Goal: Task Accomplishment & Management: Use online tool/utility

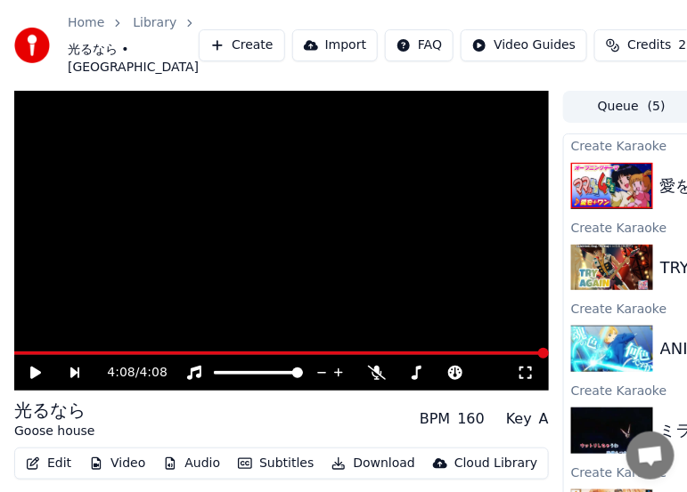
click at [199, 61] on button "Create" at bounding box center [242, 45] width 86 height 32
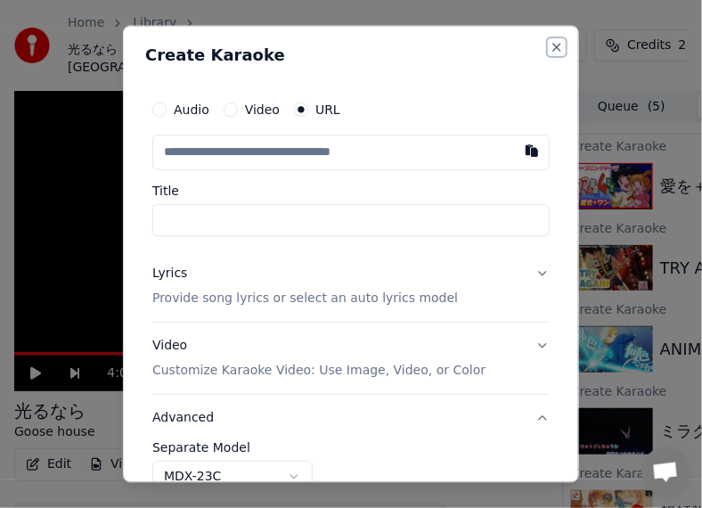
click at [549, 47] on button "Close" at bounding box center [556, 48] width 14 height 14
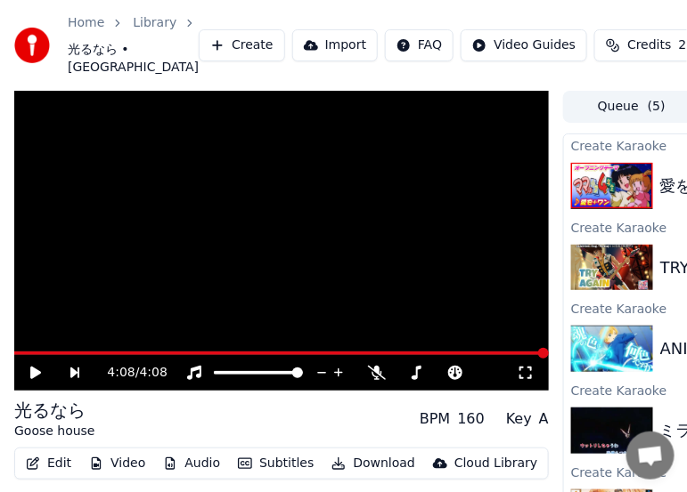
click at [133, 32] on link "Library" at bounding box center [155, 23] width 44 height 18
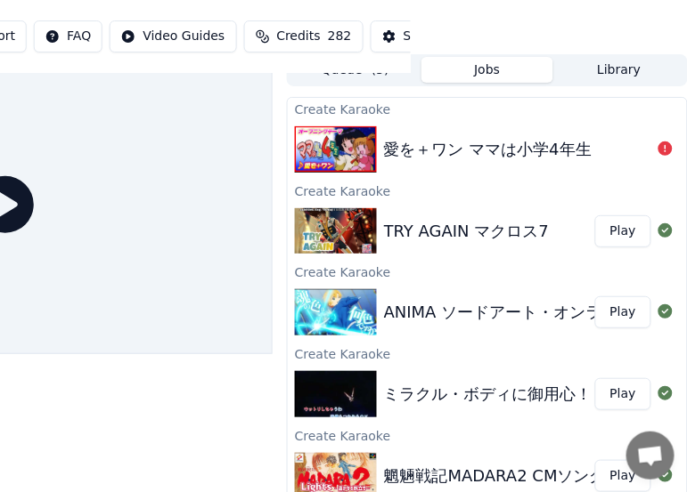
scroll to position [0, 276]
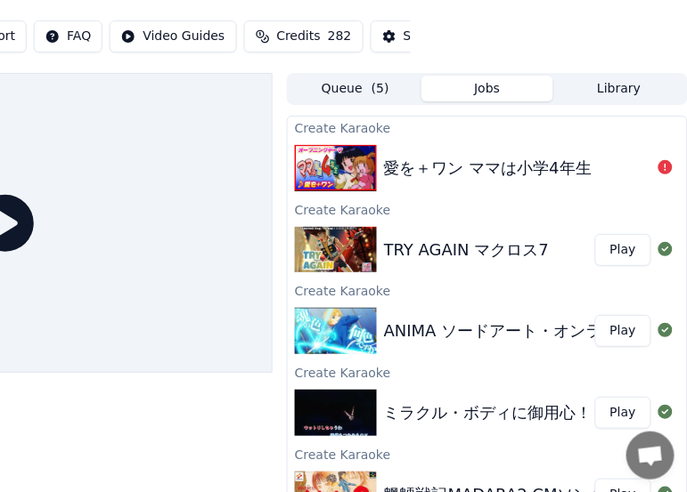
click at [622, 93] on button "Library" at bounding box center [619, 89] width 132 height 26
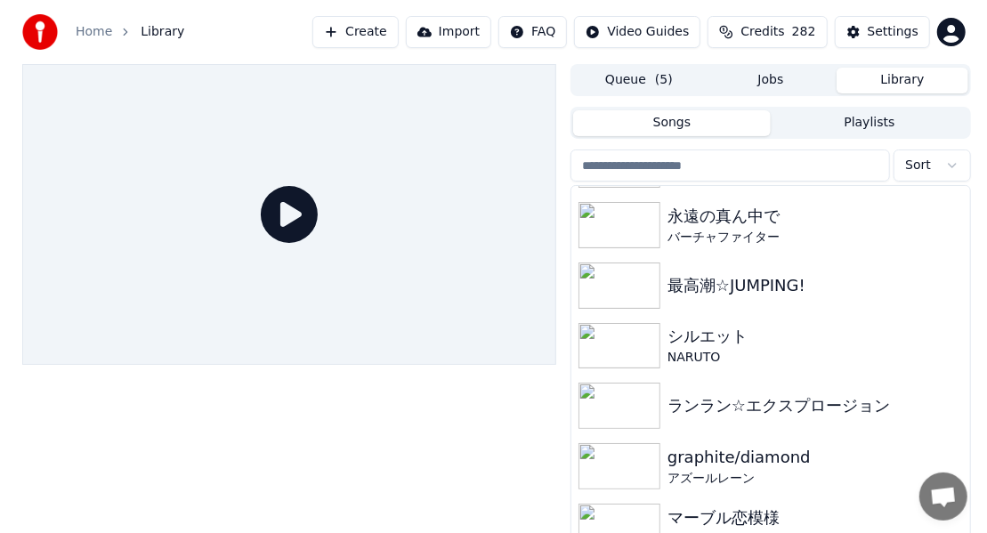
scroll to position [3206, 0]
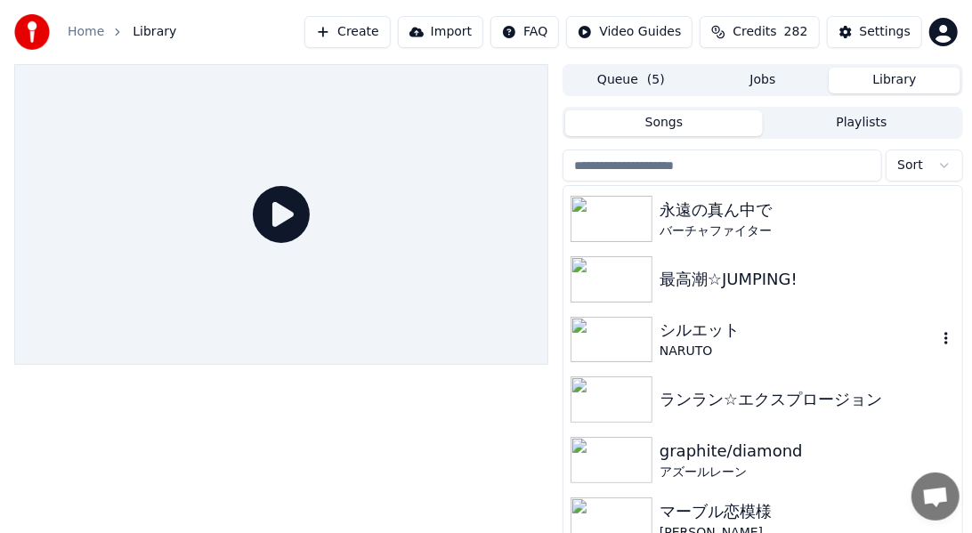
click at [686, 330] on div "シルエット" at bounding box center [799, 330] width 278 height 25
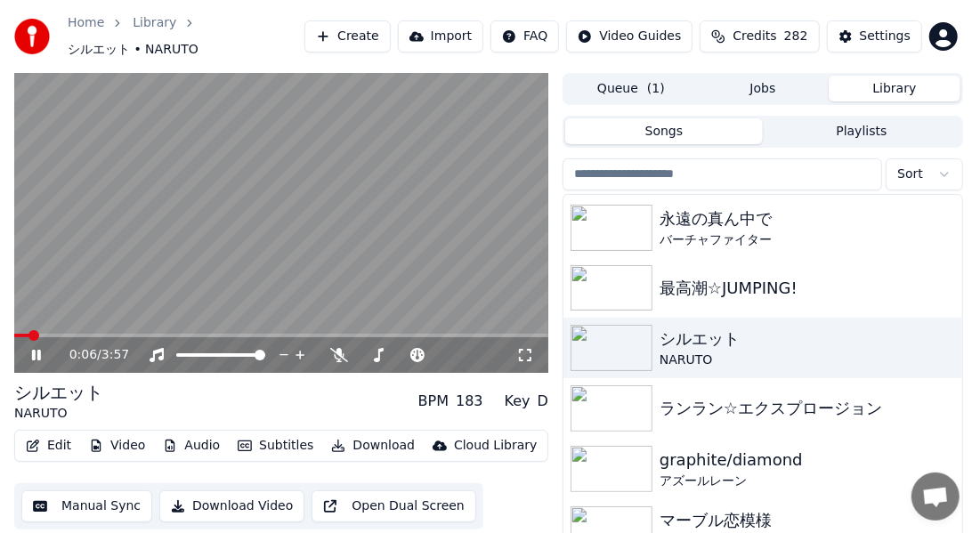
click at [478, 256] on video at bounding box center [281, 223] width 534 height 301
click at [30, 348] on icon at bounding box center [48, 355] width 41 height 14
click at [366, 350] on span at bounding box center [370, 355] width 11 height 11
click at [405, 350] on span at bounding box center [405, 355] width 11 height 11
click at [391, 29] on button "Create" at bounding box center [348, 36] width 86 height 32
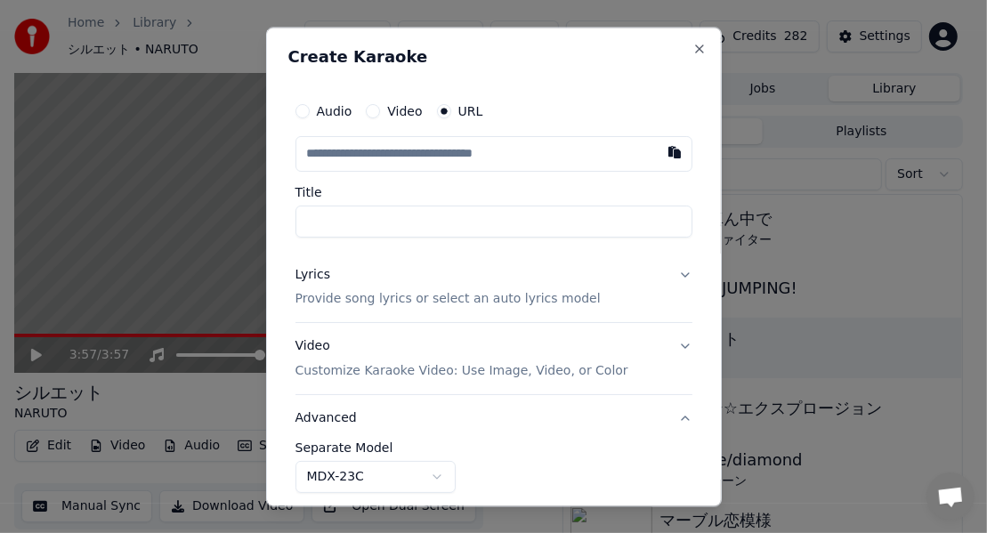
click at [662, 153] on button "button" at bounding box center [675, 152] width 36 height 32
type input "**********"
click at [316, 279] on div "Lyrics" at bounding box center [313, 275] width 35 height 18
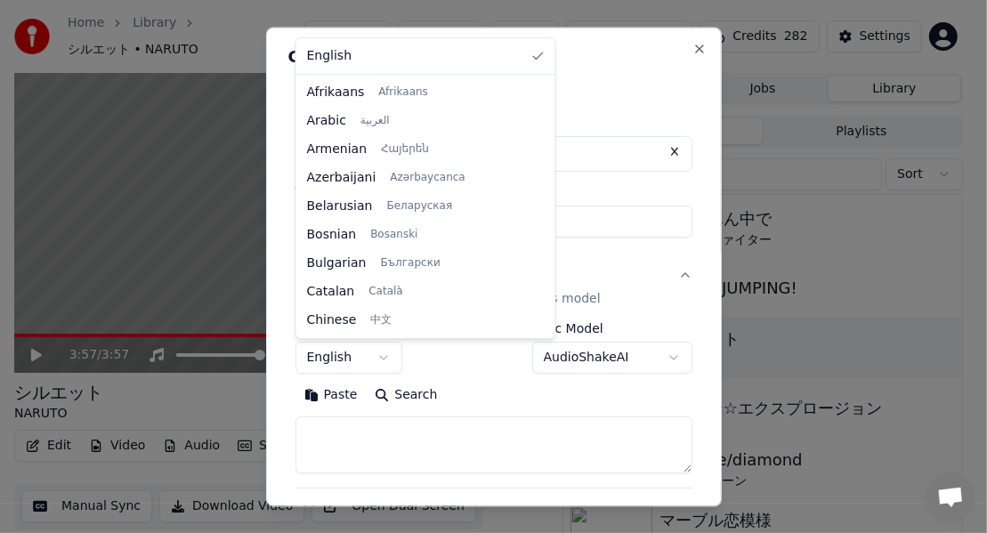
click at [377, 356] on body "**********" at bounding box center [486, 266] width 972 height 533
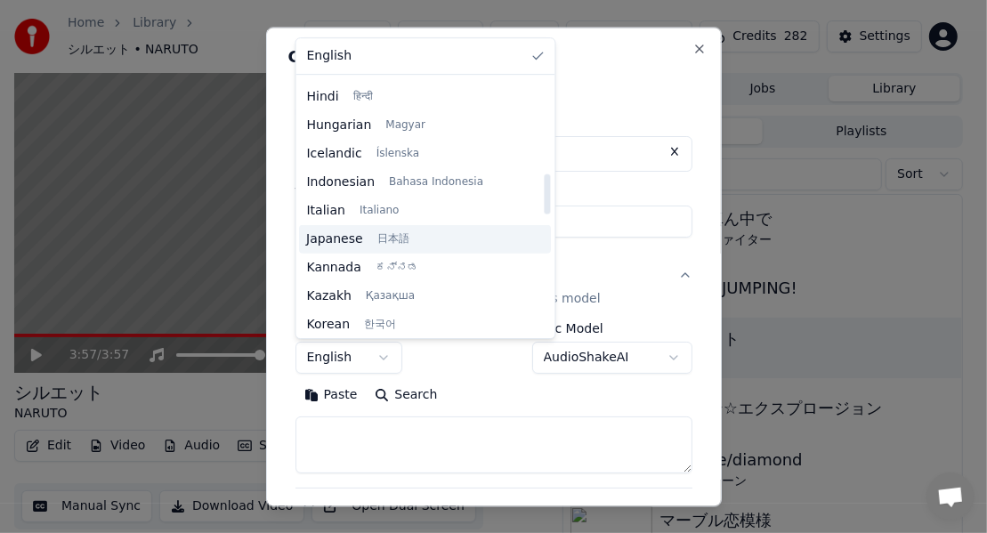
scroll to position [623, 0]
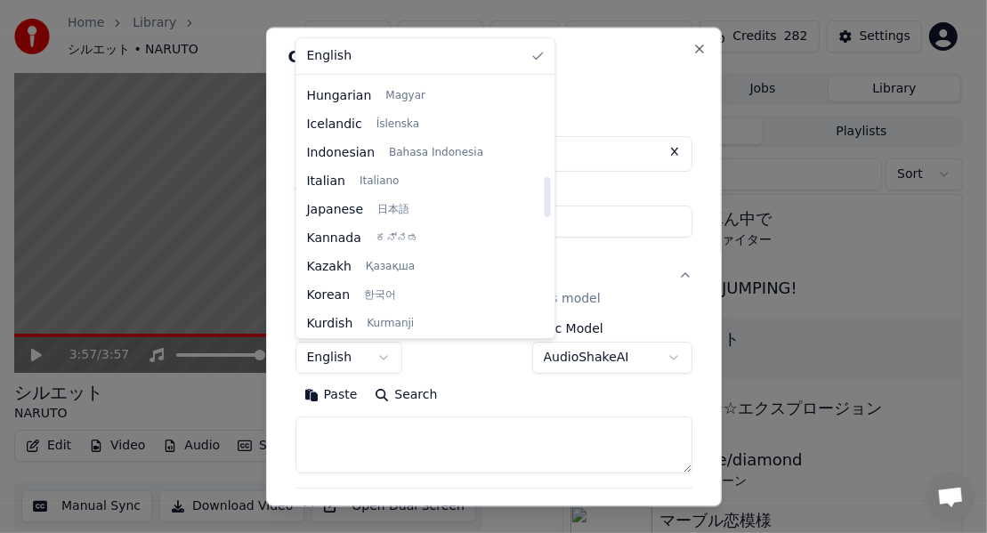
select select "**"
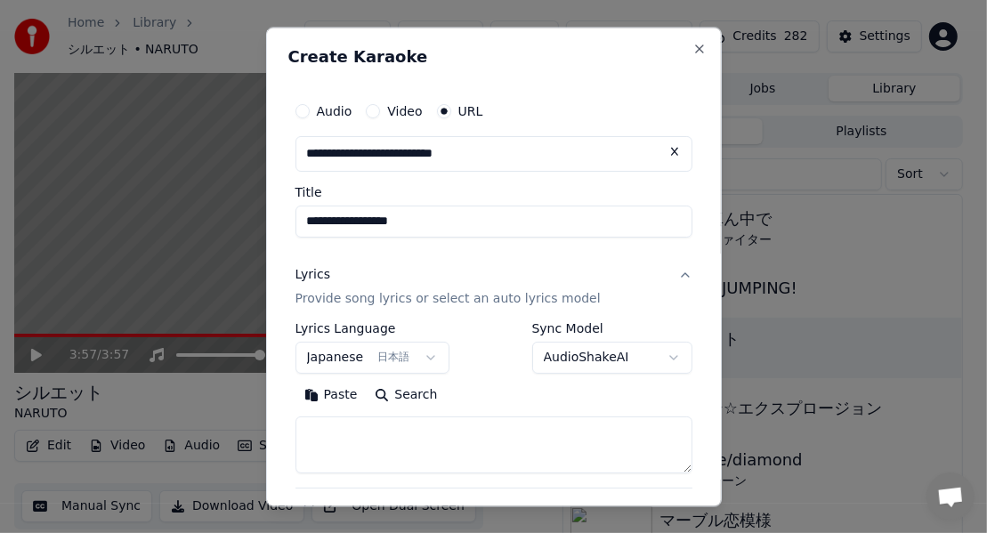
click at [342, 401] on button "Paste" at bounding box center [331, 396] width 71 height 28
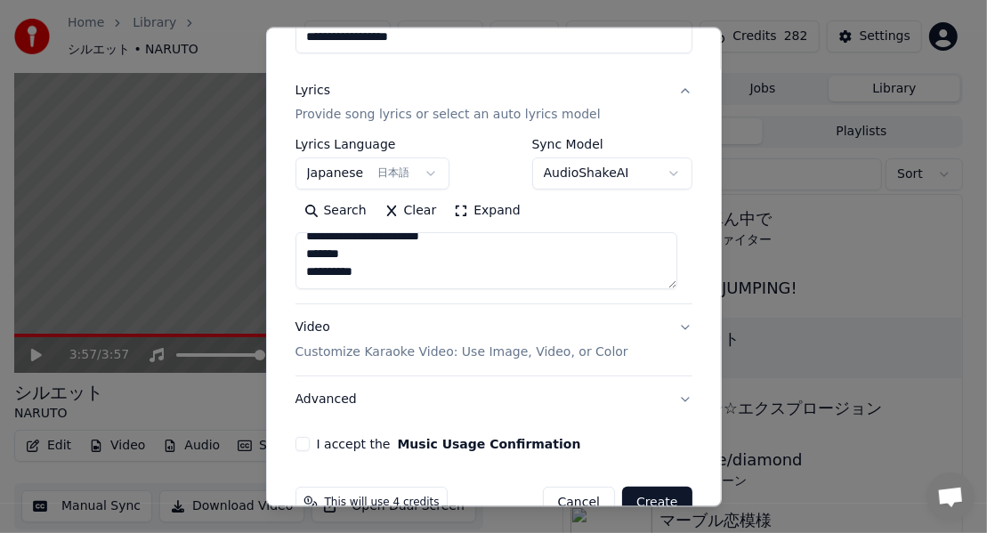
scroll to position [225, 0]
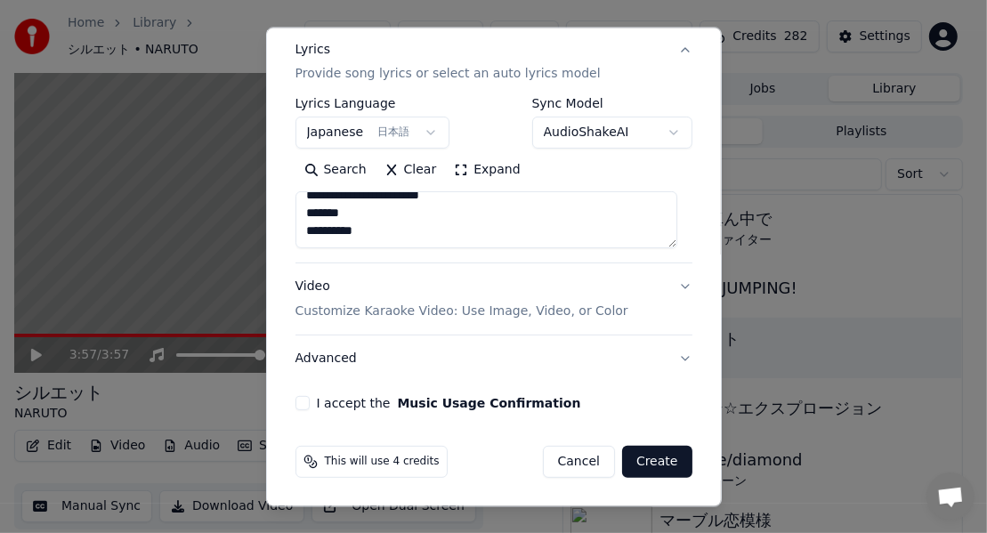
click at [323, 359] on button "Advanced" at bounding box center [494, 360] width 397 height 46
type textarea "**********"
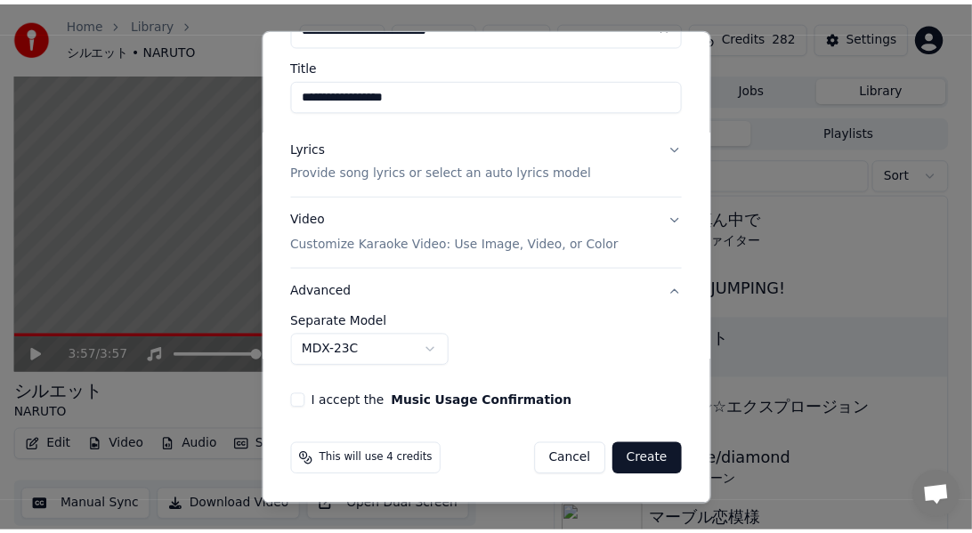
scroll to position [126, 0]
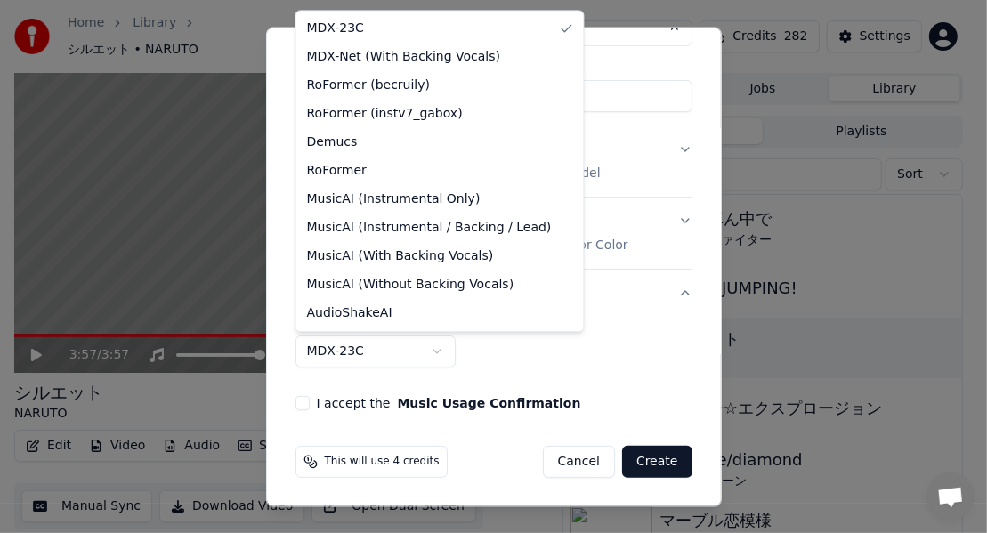
click at [429, 353] on body "**********" at bounding box center [486, 266] width 972 height 533
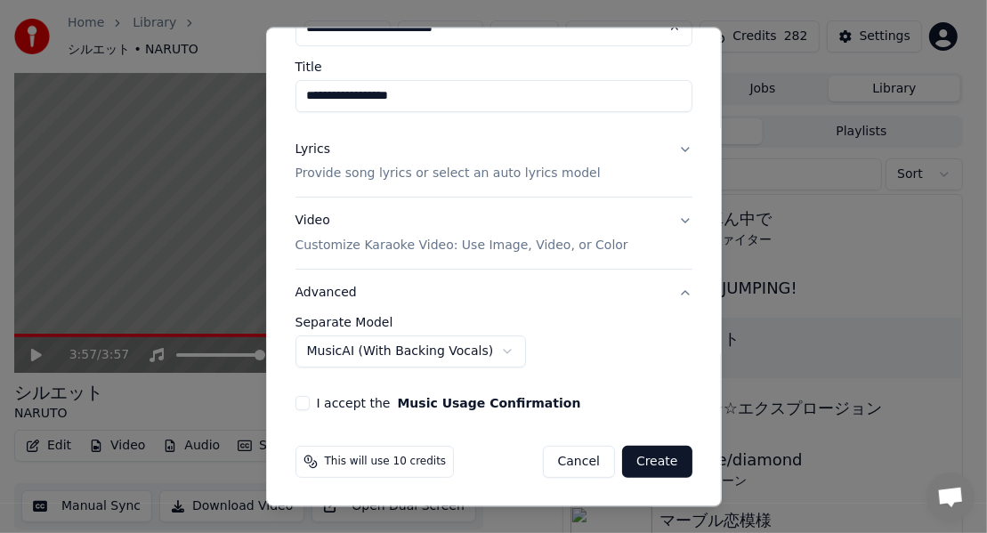
click at [300, 406] on button "I accept the Music Usage Confirmation" at bounding box center [303, 404] width 14 height 14
click at [639, 460] on button "Create" at bounding box center [657, 463] width 70 height 32
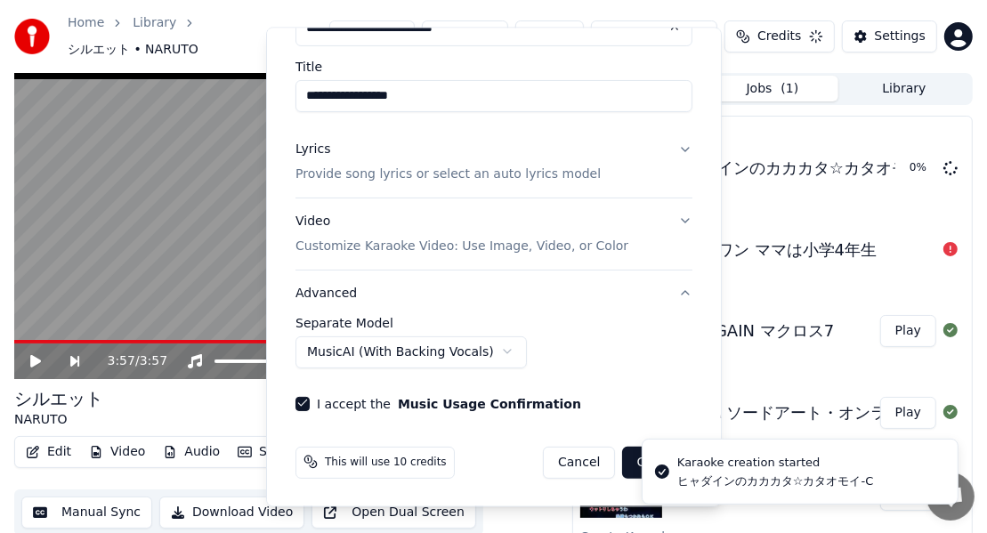
select select "******"
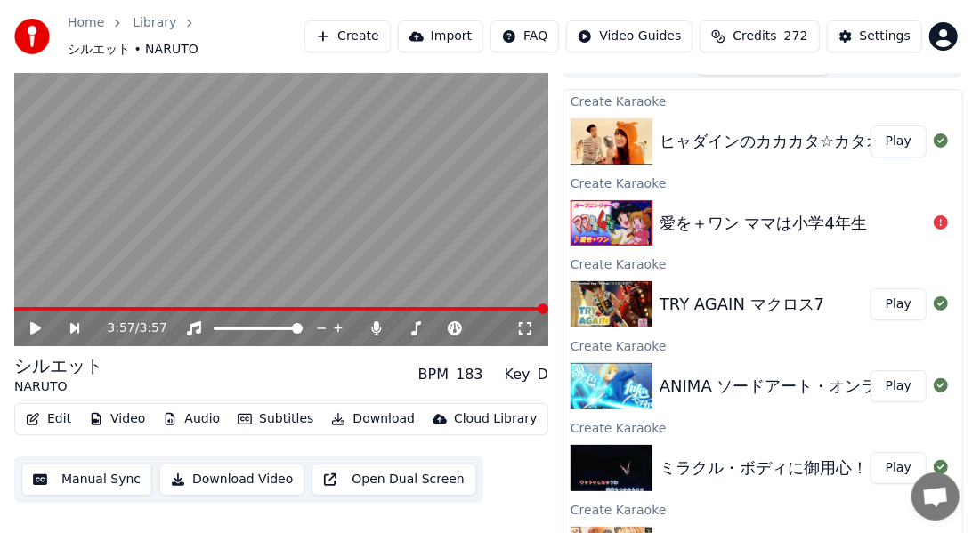
scroll to position [0, 0]
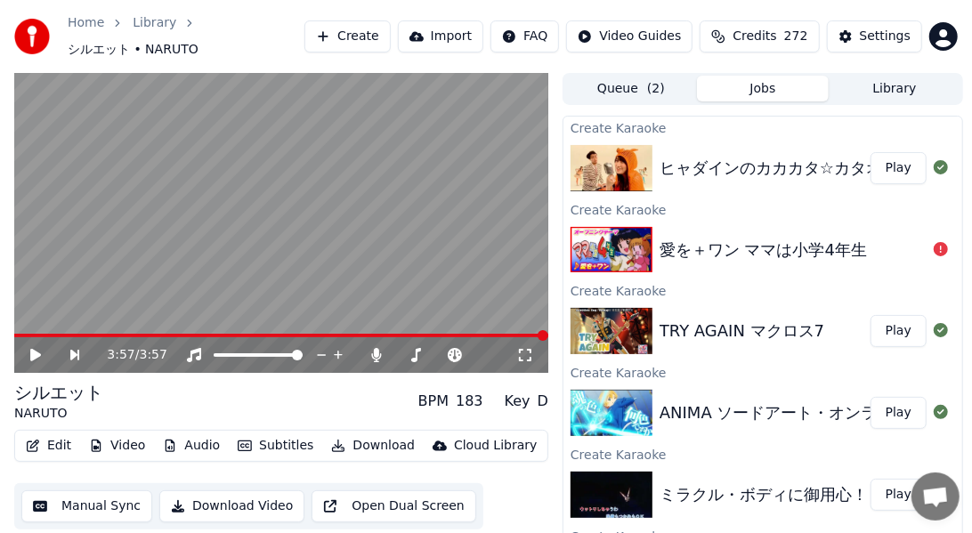
click at [686, 161] on button "Play" at bounding box center [899, 168] width 56 height 32
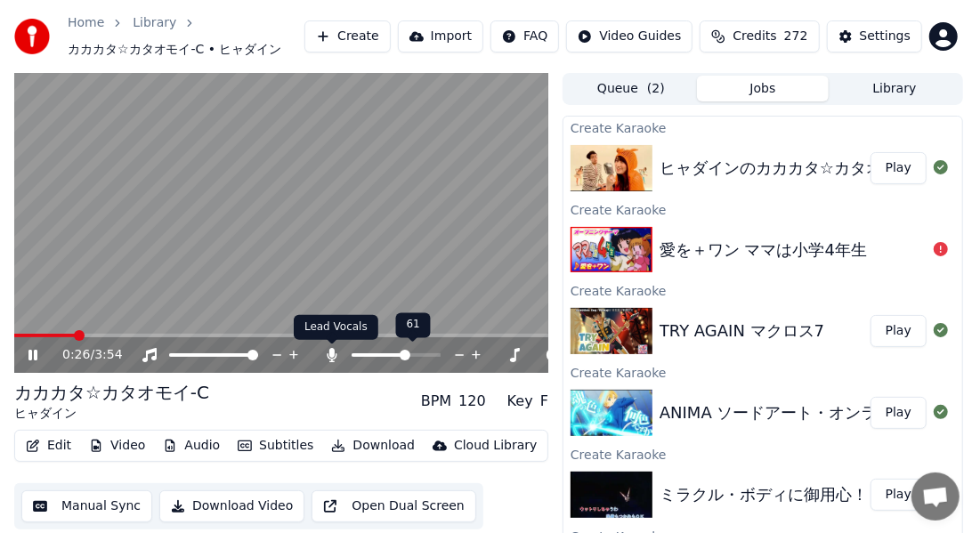
click at [331, 350] on icon at bounding box center [333, 355] width 10 height 14
click at [332, 350] on icon at bounding box center [332, 355] width 18 height 14
click at [397, 355] on span at bounding box center [374, 356] width 45 height 4
click at [441, 353] on span at bounding box center [435, 355] width 11 height 11
click at [333, 352] on icon at bounding box center [333, 355] width 10 height 14
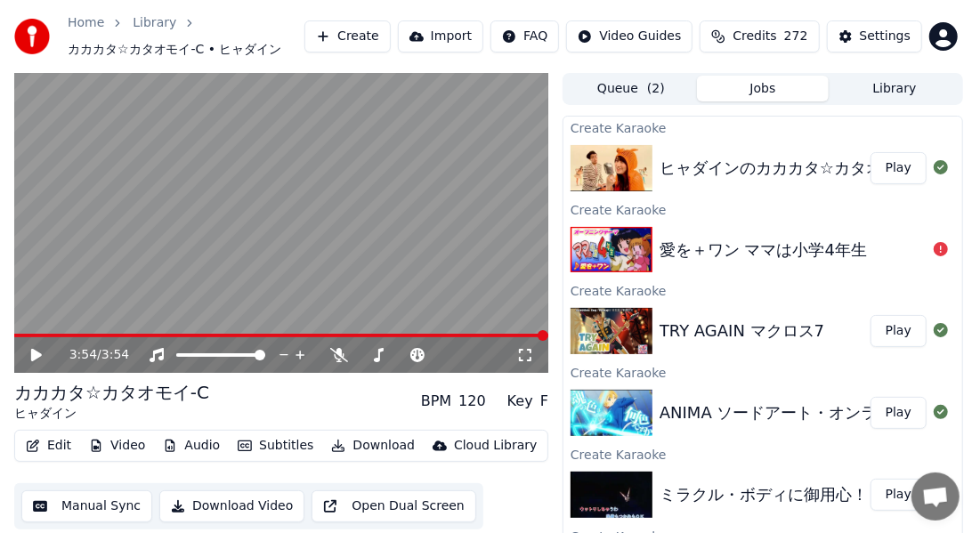
click at [337, 403] on div "カカカタ☆カタオモイ-C ヒャダイン BPM 120 Key F" at bounding box center [281, 401] width 534 height 43
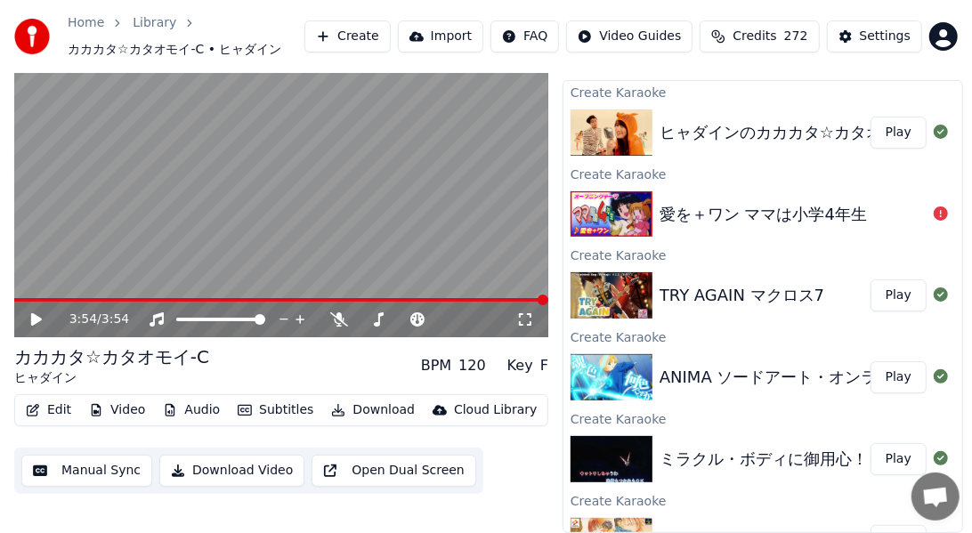
click at [686, 370] on div "ANIMA ソードアート・オンライン アリシゼーション War of Underworld" at bounding box center [929, 377] width 538 height 25
click at [686, 372] on button "Play" at bounding box center [899, 378] width 56 height 32
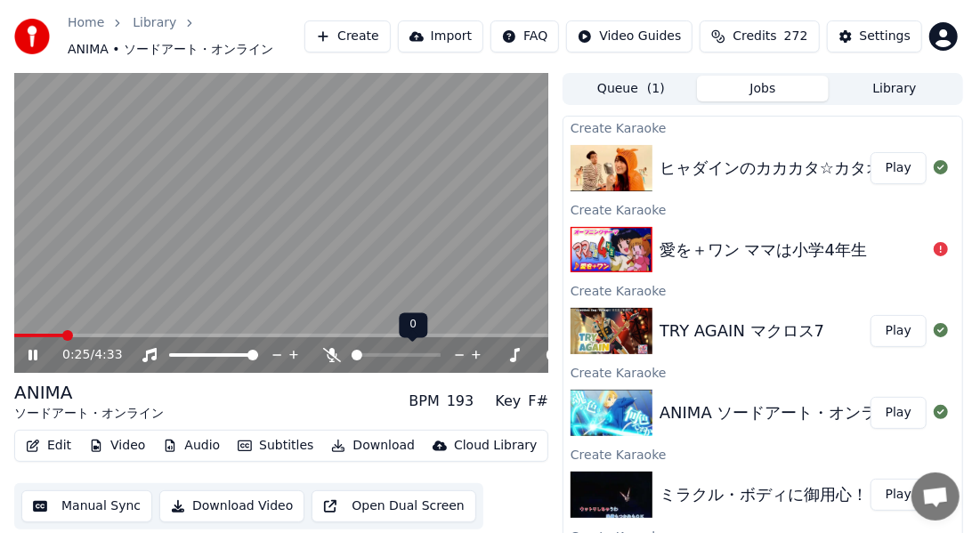
drag, startPoint x: 354, startPoint y: 348, endPoint x: 370, endPoint y: 351, distance: 15.4
click at [370, 351] on div at bounding box center [412, 355] width 143 height 18
click at [369, 352] on div at bounding box center [412, 355] width 143 height 18
click at [391, 353] on span at bounding box center [391, 355] width 11 height 11
click at [331, 354] on icon at bounding box center [333, 355] width 10 height 14
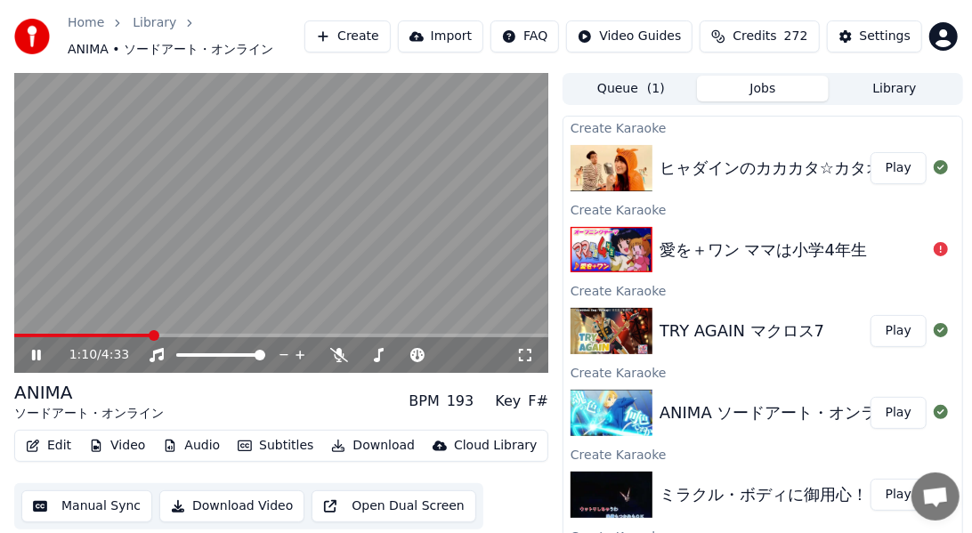
click at [234, 239] on video at bounding box center [281, 223] width 534 height 301
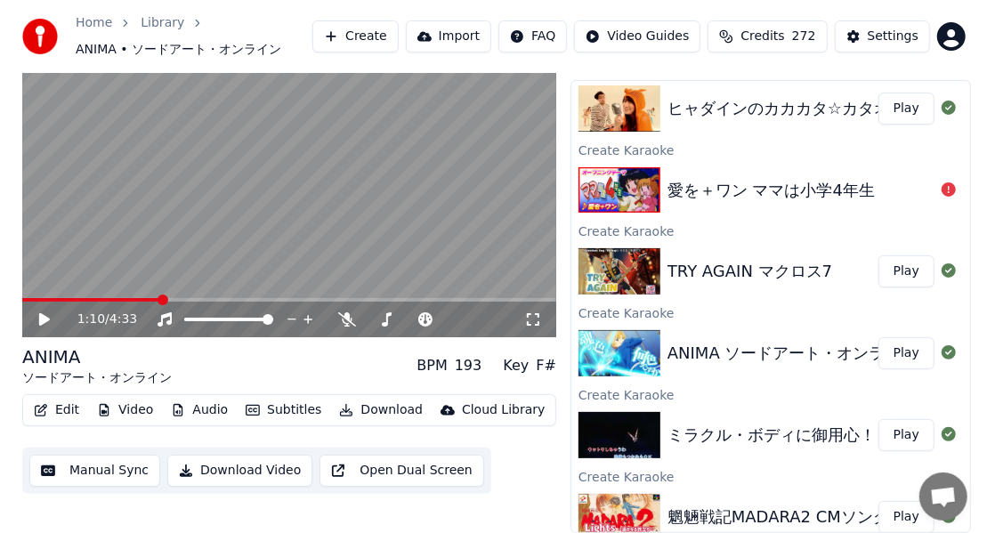
scroll to position [37, 0]
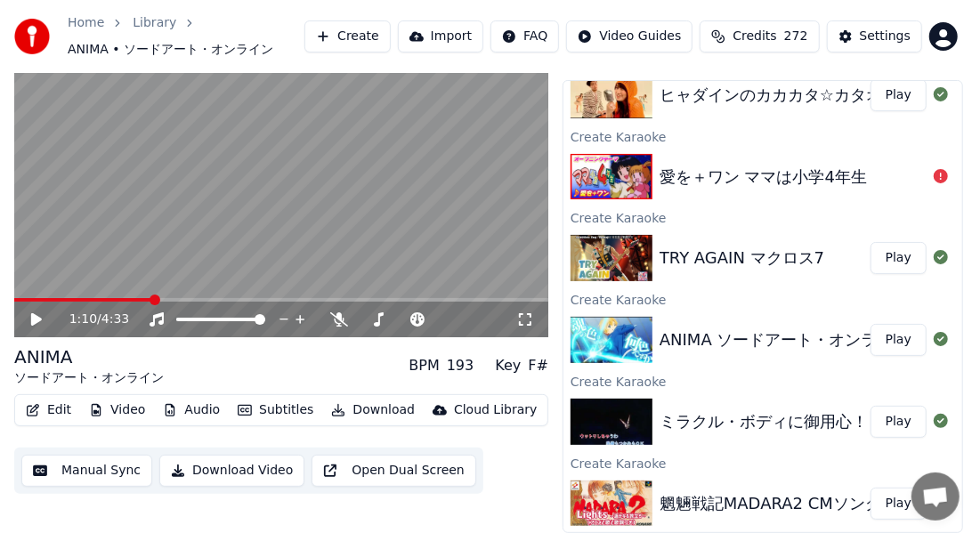
click at [686, 36] on html "Home Library ANIMA • ソードアート・オンライン Create Import FAQ Video Guides Credits 272 Se…" at bounding box center [486, 230] width 972 height 533
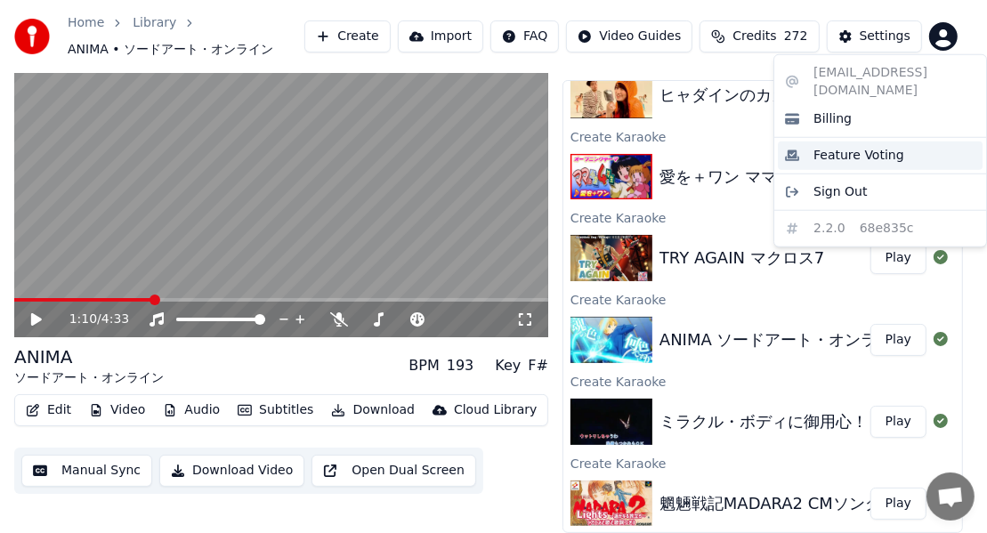
click at [686, 142] on div "Feature Voting" at bounding box center [880, 156] width 205 height 28
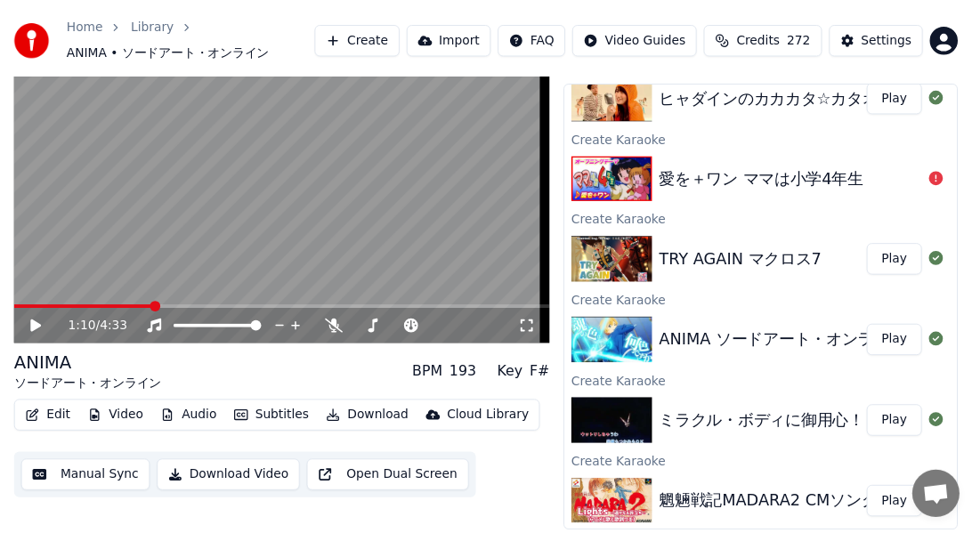
scroll to position [27, 0]
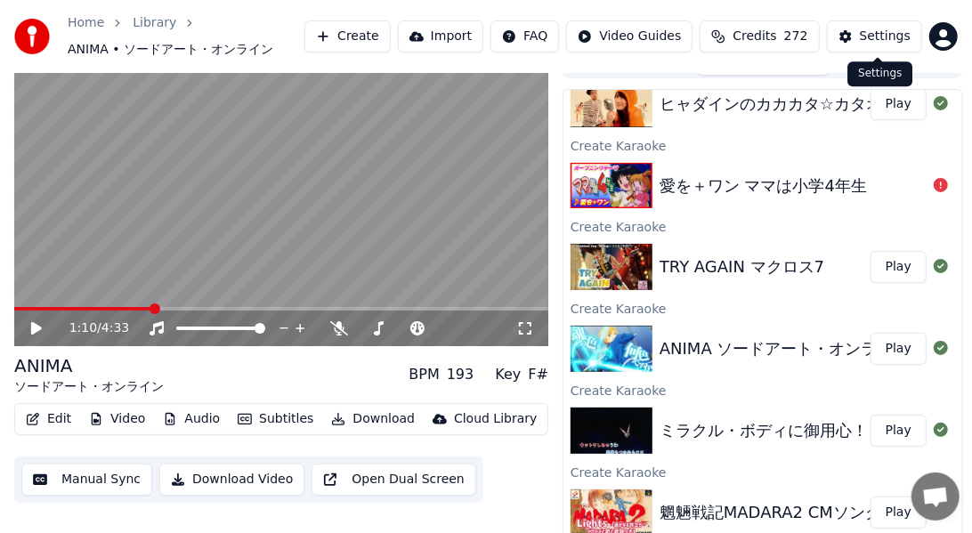
click at [686, 45] on div "Settings" at bounding box center [885, 37] width 51 height 18
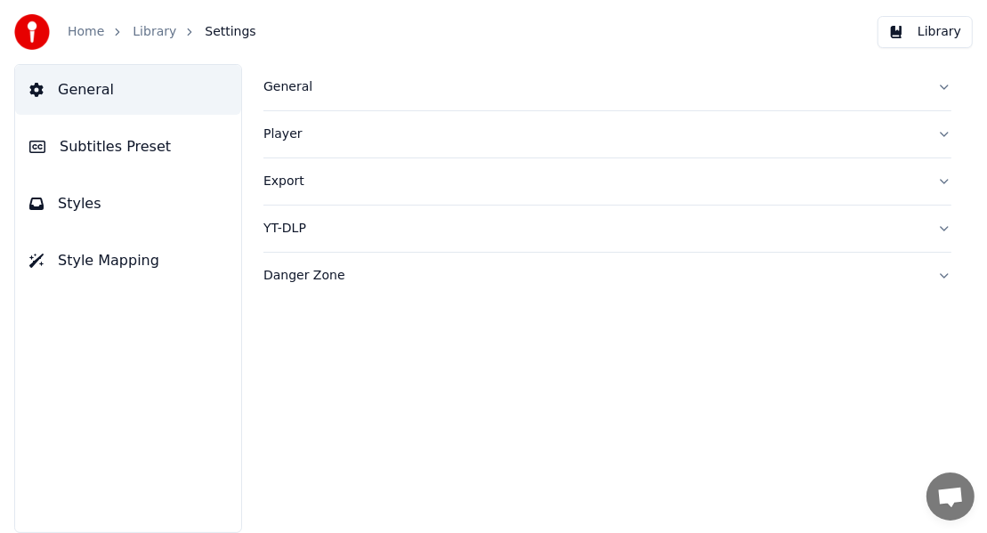
click at [87, 28] on link "Home" at bounding box center [86, 32] width 37 height 18
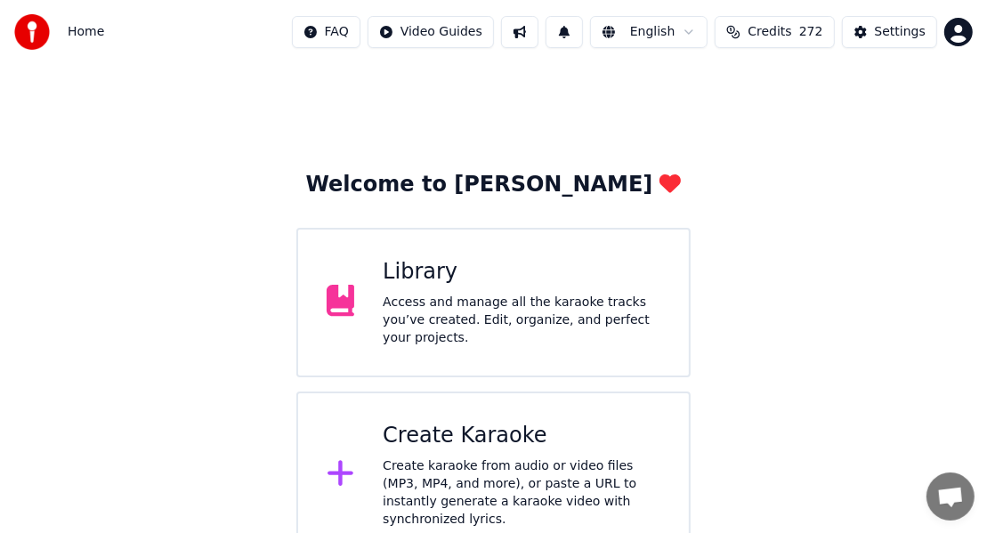
click at [370, 37] on html "Home FAQ Video Guides English Credits 272 Settings Welcome to Youka Library Acc…" at bounding box center [493, 279] width 987 height 559
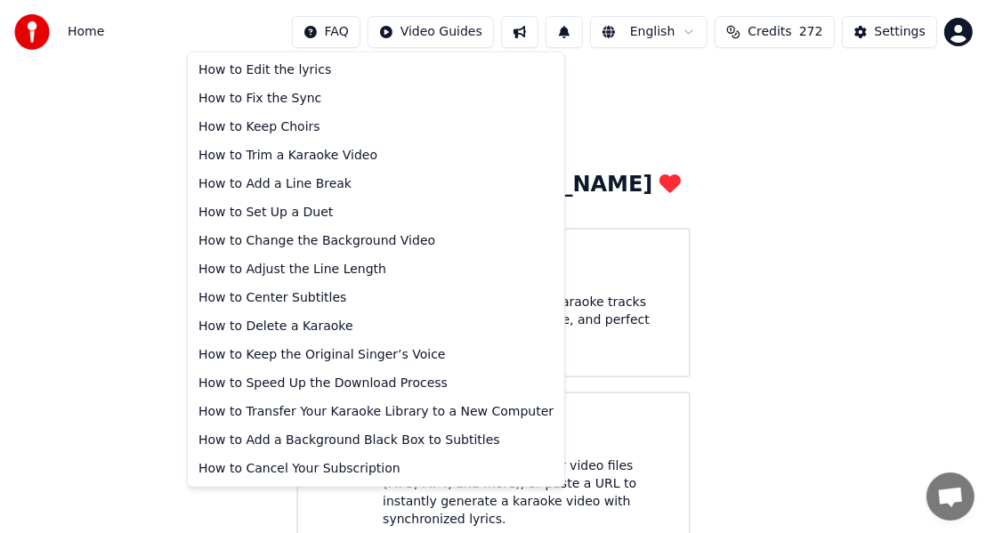
click at [429, 32] on html "Home FAQ Video Guides English Credits 272 Settings Welcome to Youka Library Acc…" at bounding box center [493, 279] width 987 height 559
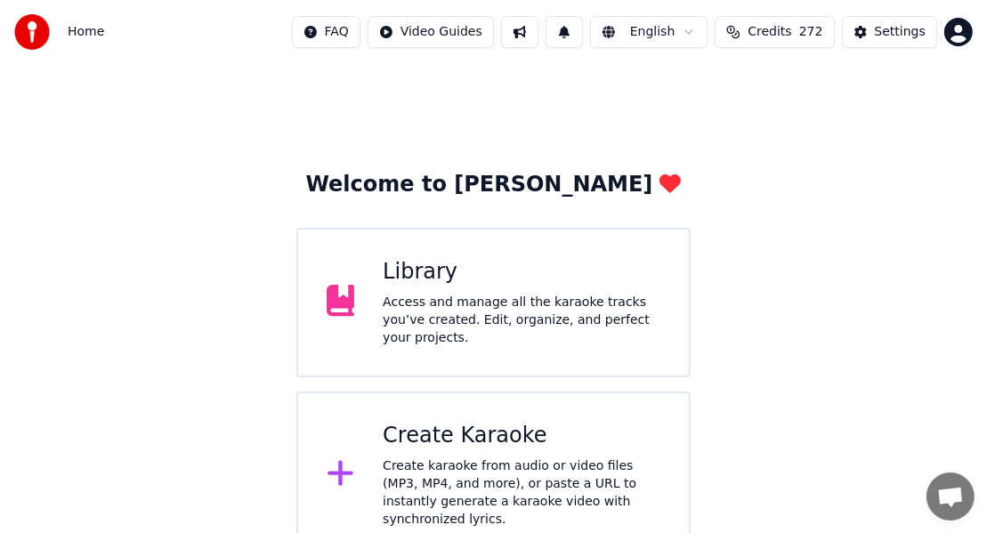
click at [430, 32] on html "Home FAQ Video Guides English Credits 272 Settings Welcome to Youka Library Acc…" at bounding box center [493, 279] width 987 height 559
click at [475, 100] on div "Lyrics Sync Guide" at bounding box center [463, 99] width 125 height 28
click at [520, 287] on div "Library" at bounding box center [522, 272] width 278 height 28
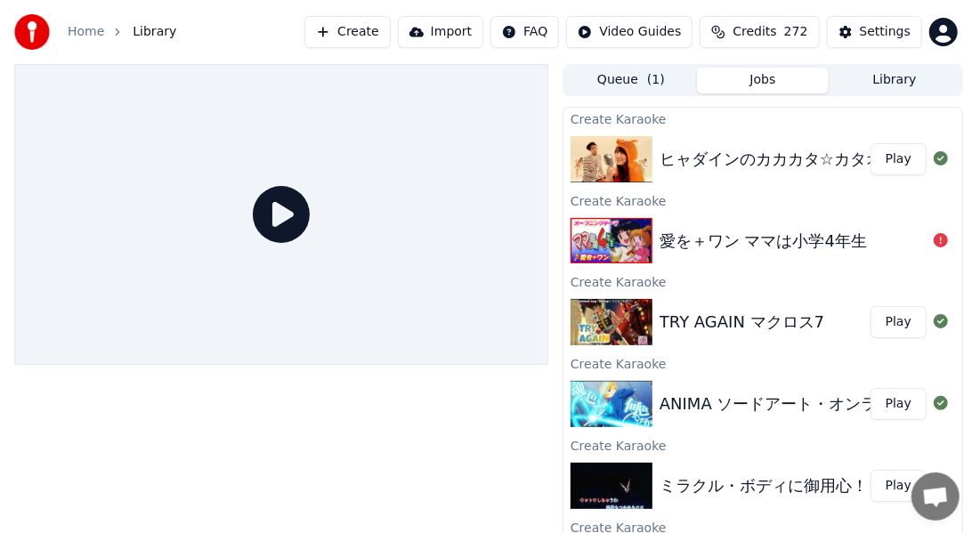
click at [686, 154] on button "Play" at bounding box center [899, 159] width 56 height 32
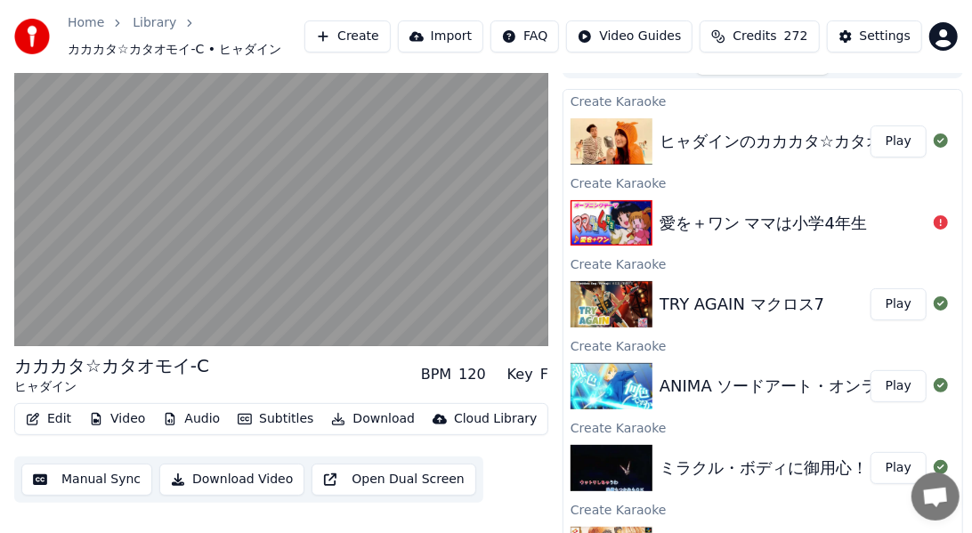
scroll to position [36, 0]
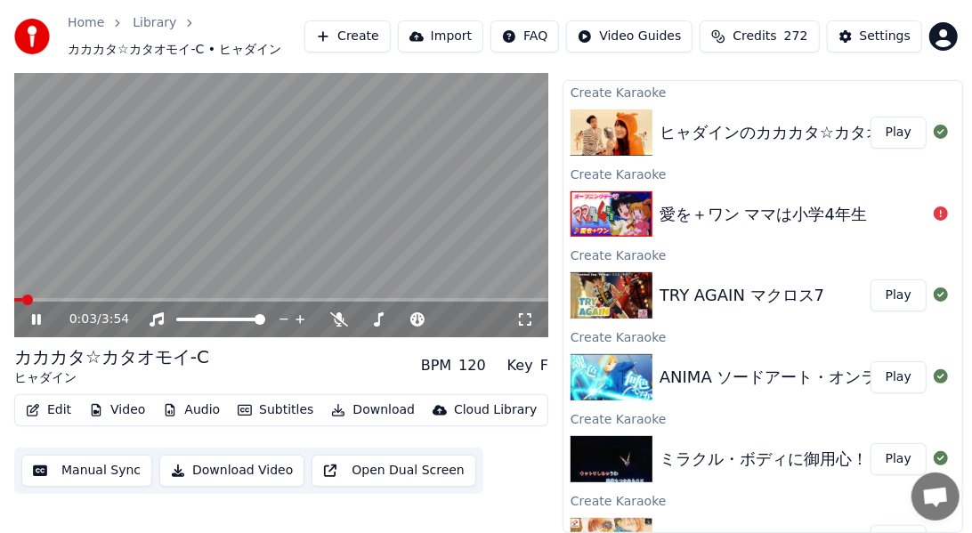
click at [411, 475] on button "Open Dual Screen" at bounding box center [394, 471] width 165 height 32
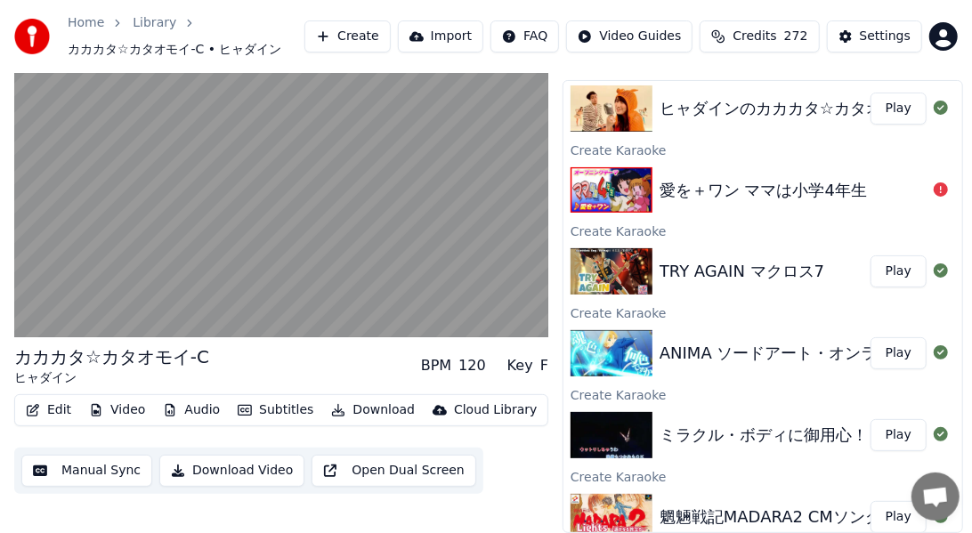
scroll to position [37, 0]
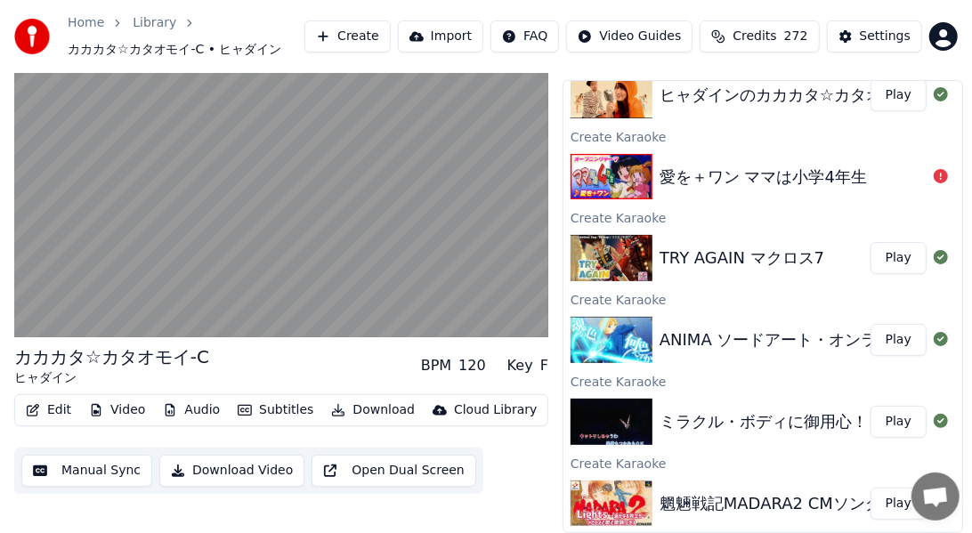
click at [686, 479] on div "魍魎戦記MADARA2 CMソング Lights～遥かなる旅立ち～／[PERSON_NAME] Play" at bounding box center [763, 504] width 399 height 61
click at [686, 492] on button "Play" at bounding box center [899, 504] width 56 height 32
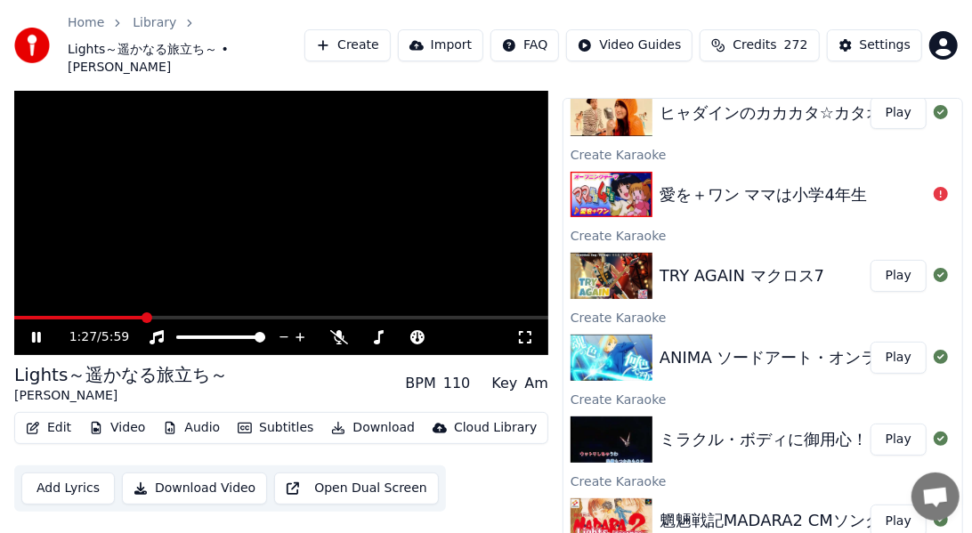
click at [406, 247] on video at bounding box center [281, 205] width 534 height 301
